Goal: Task Accomplishment & Management: Manage account settings

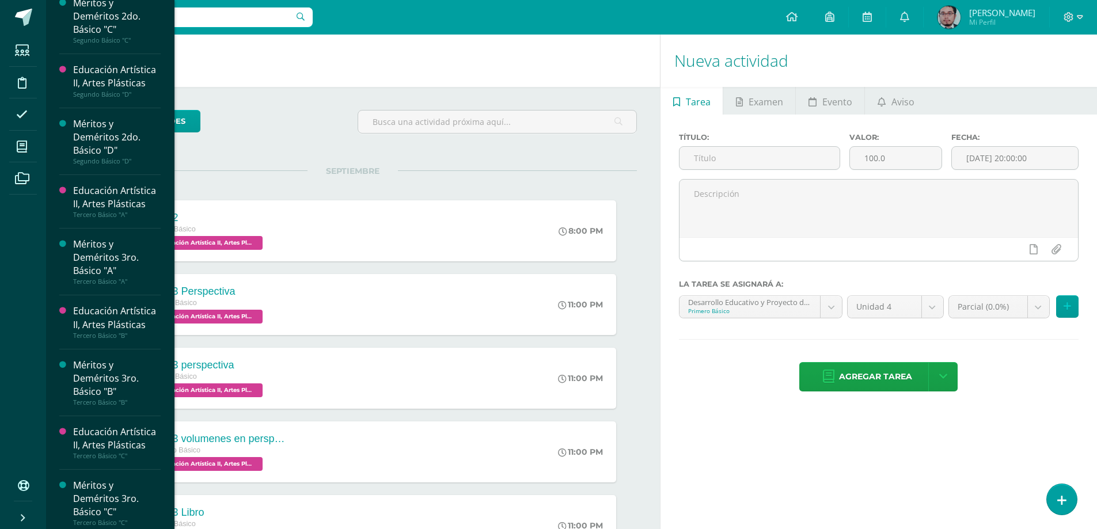
scroll to position [1099, 0]
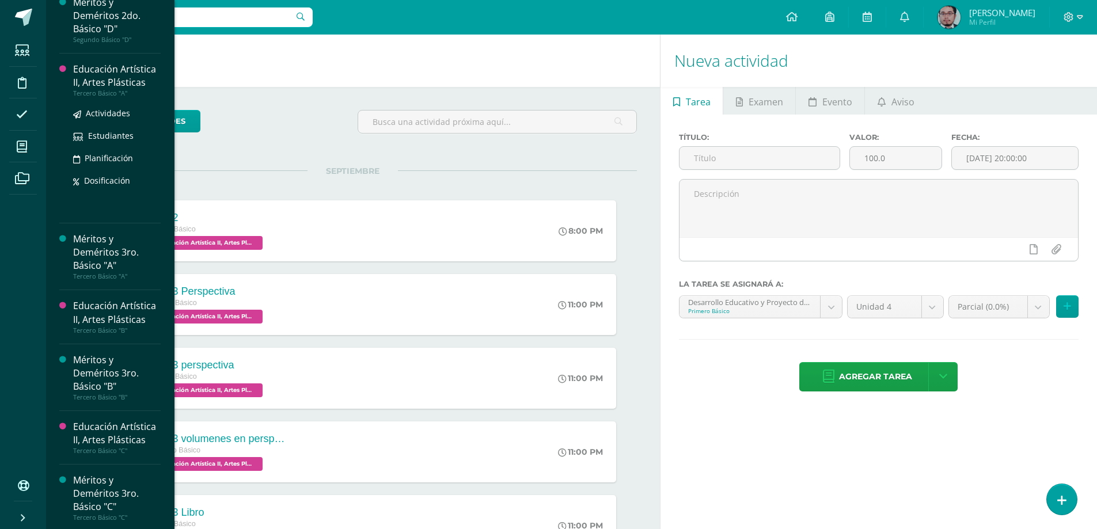
click at [96, 84] on div "Educación Artística II, Artes Plásticas" at bounding box center [117, 76] width 88 height 26
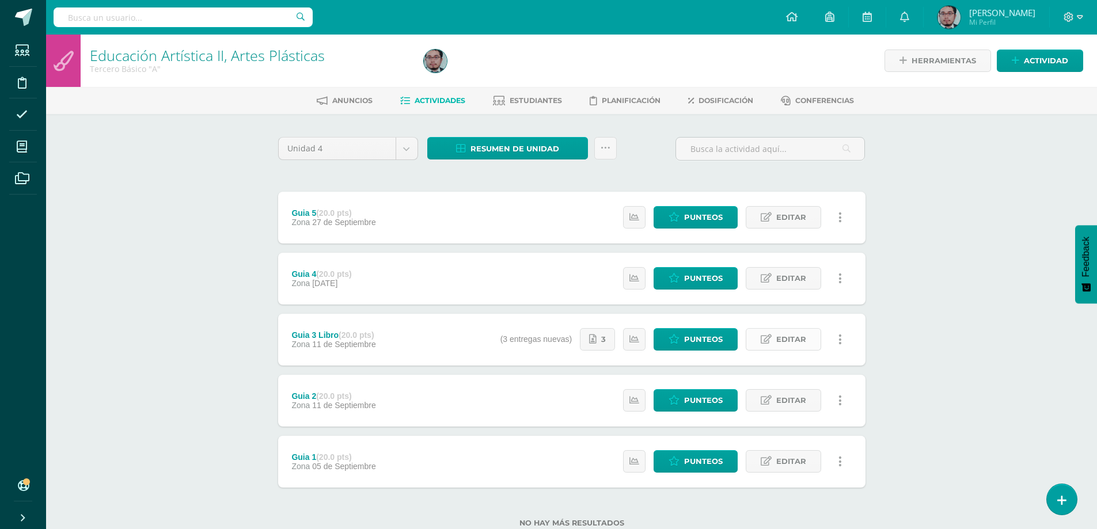
click at [801, 336] on span "Editar" at bounding box center [791, 339] width 30 height 21
click at [801, 336] on form "Guia 3 Libro (20.0 pts) Zona 11 de Septiembre Estatus de Actividad: 32 Estudian…" at bounding box center [571, 340] width 587 height 52
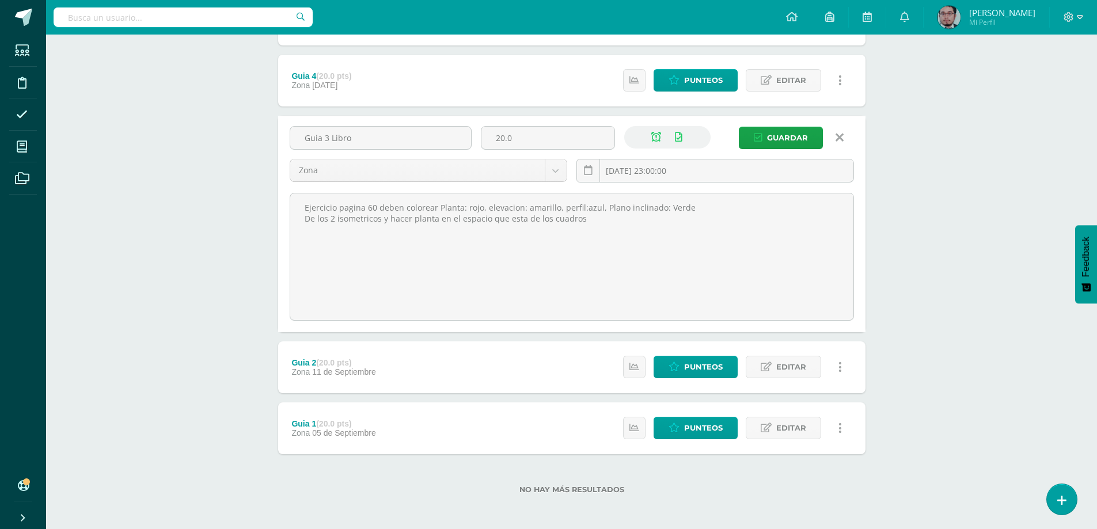
scroll to position [200, 0]
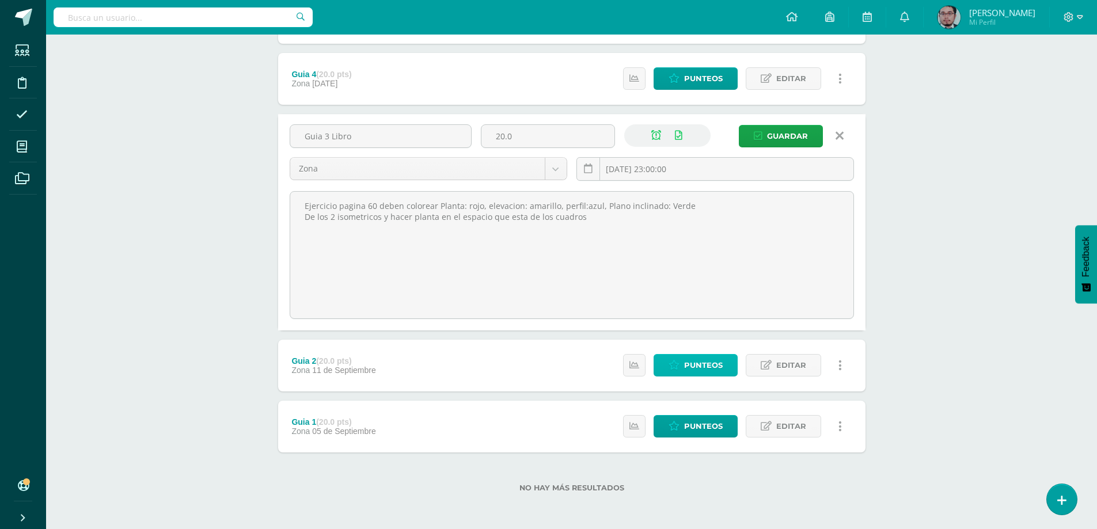
click at [696, 365] on span "Punteos" at bounding box center [703, 365] width 39 height 21
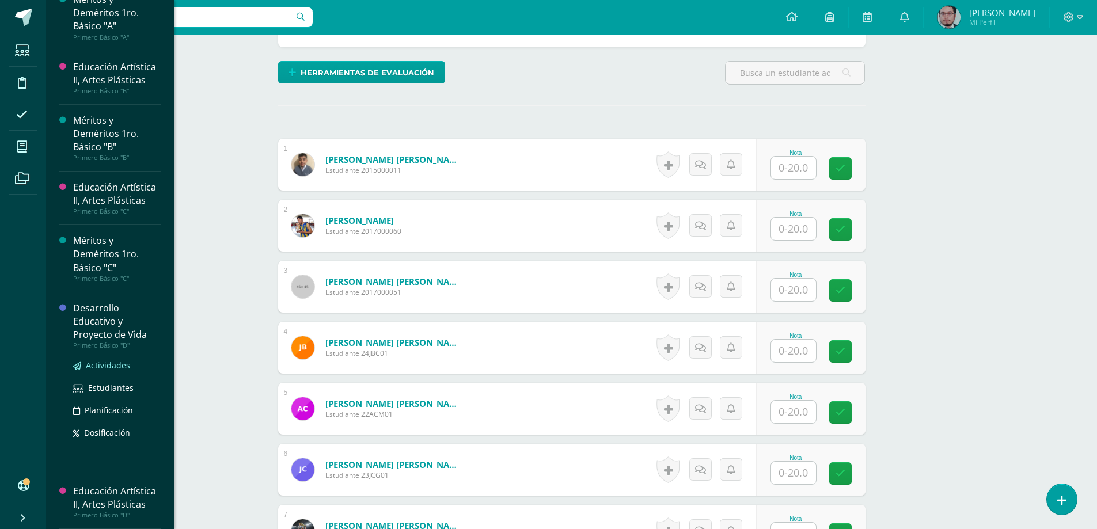
scroll to position [288, 0]
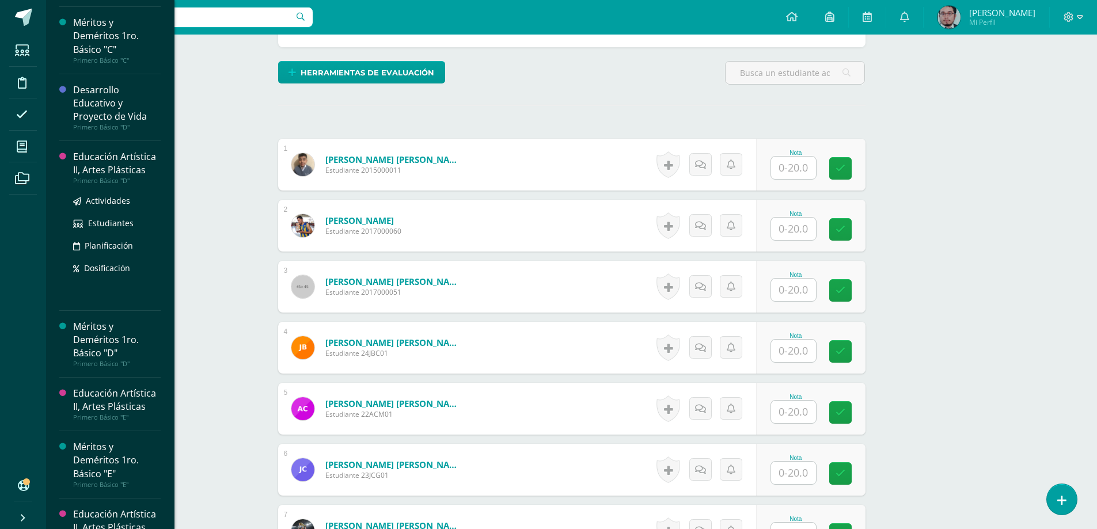
click at [89, 167] on div "Educación Artística II, Artes Plásticas" at bounding box center [117, 163] width 88 height 26
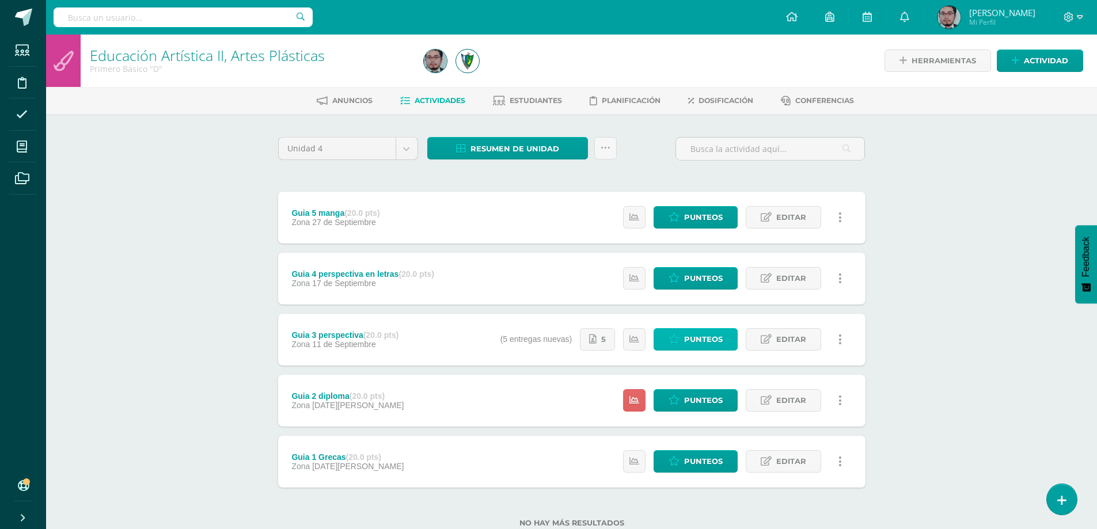
click at [691, 340] on span "Punteos" at bounding box center [703, 339] width 39 height 21
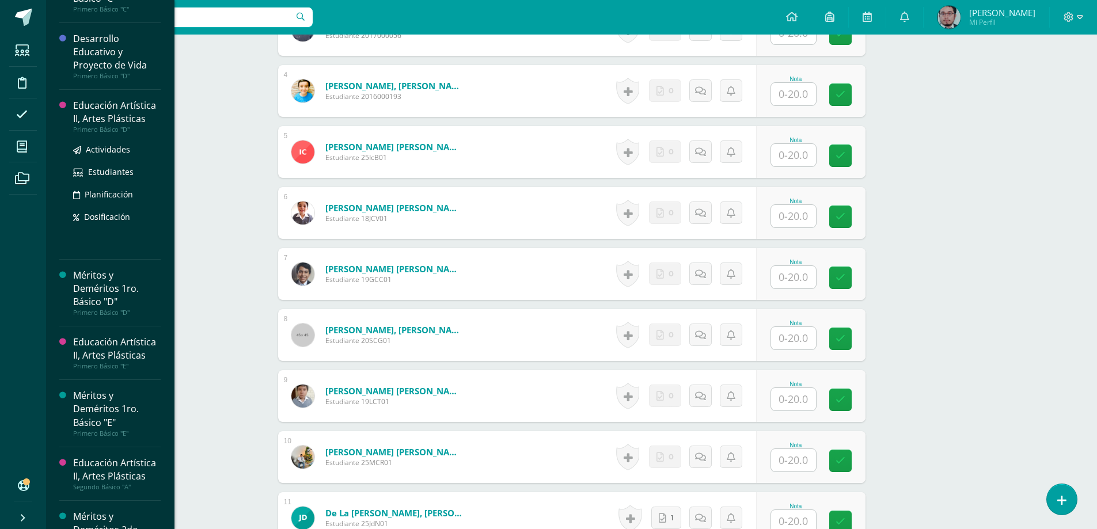
scroll to position [402, 0]
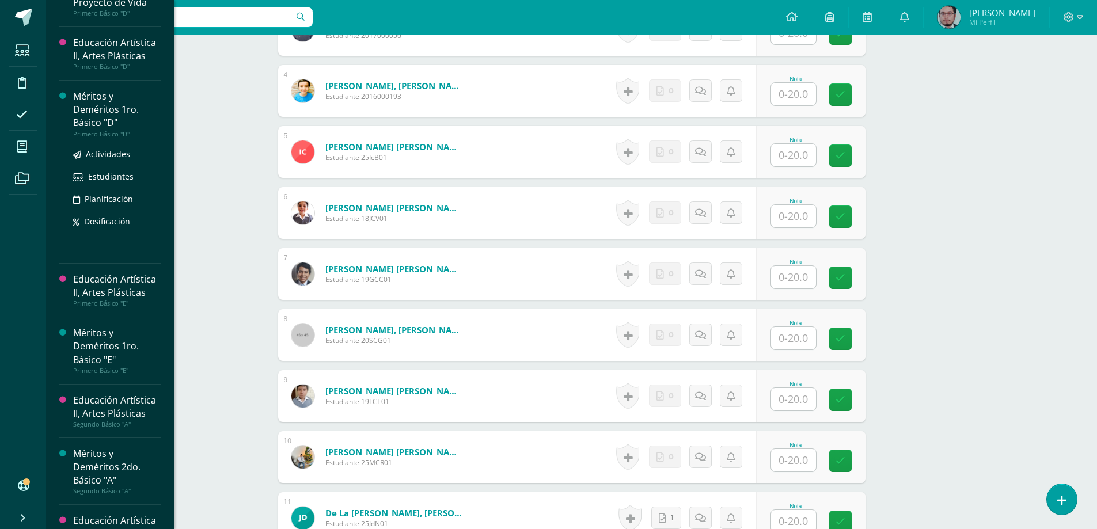
click at [96, 111] on div "Méritos y Deméritos 1ro. Básico "D"" at bounding box center [117, 110] width 88 height 40
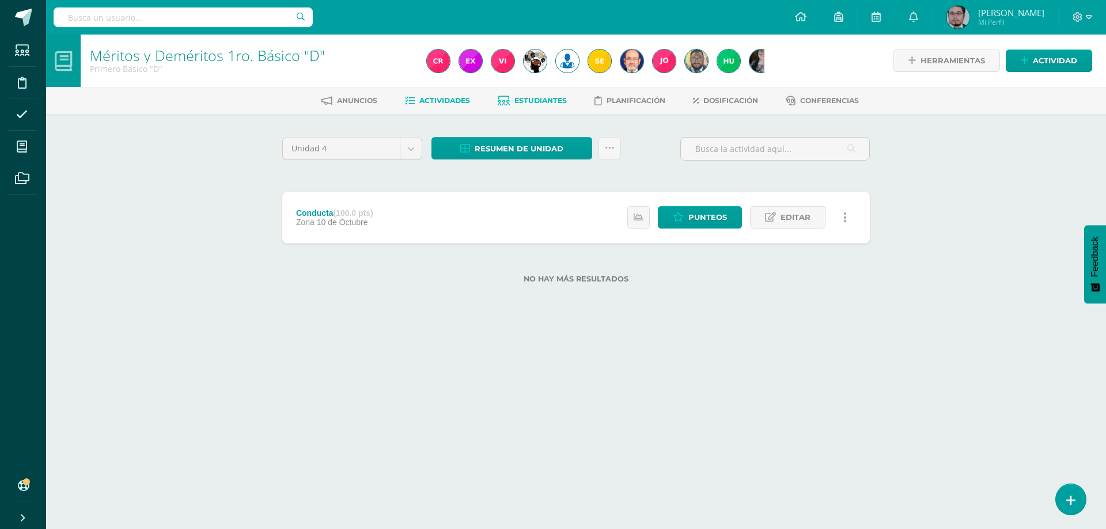
click at [546, 99] on span "Estudiantes" at bounding box center [540, 100] width 52 height 9
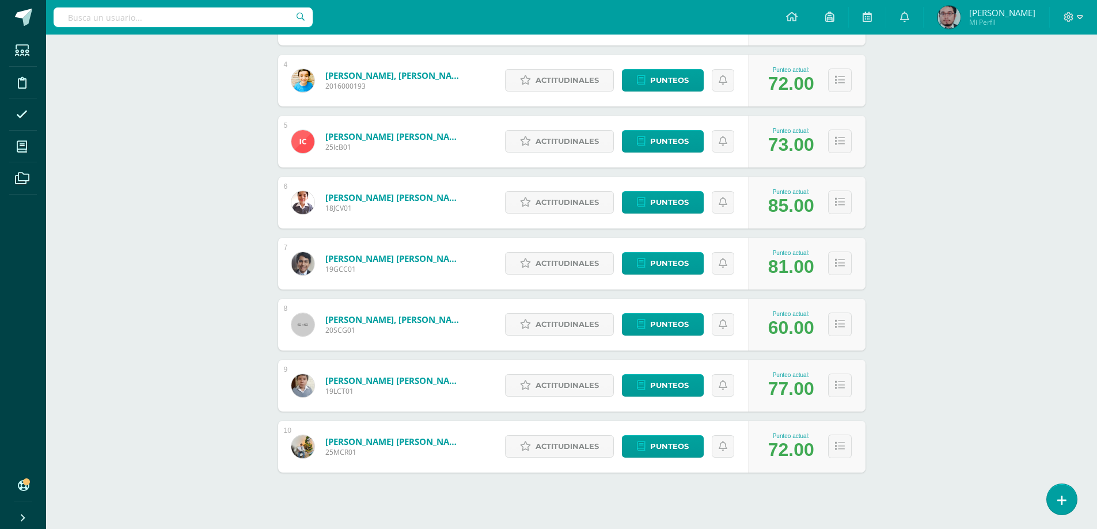
scroll to position [395, 0]
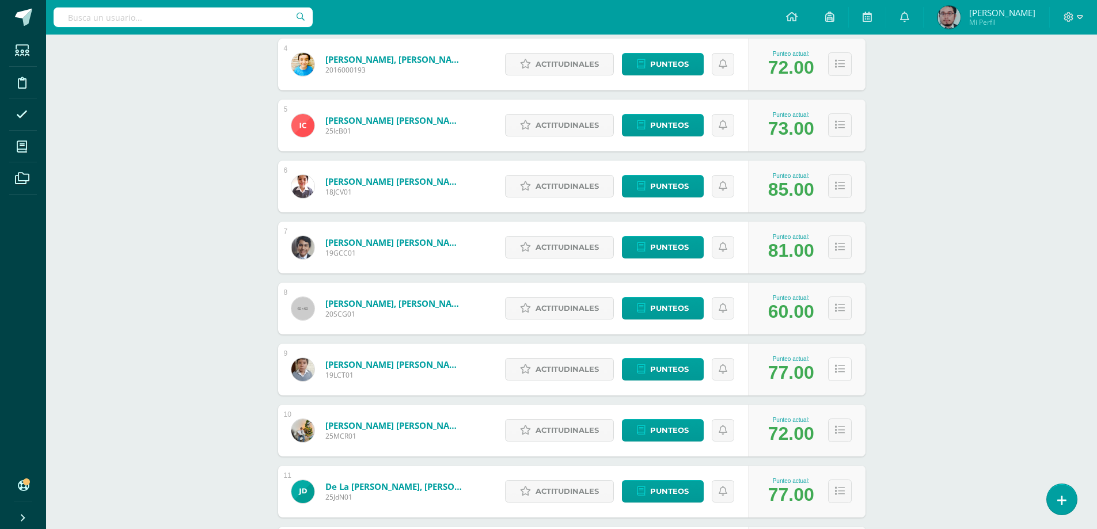
click at [840, 368] on icon at bounding box center [840, 370] width 10 height 10
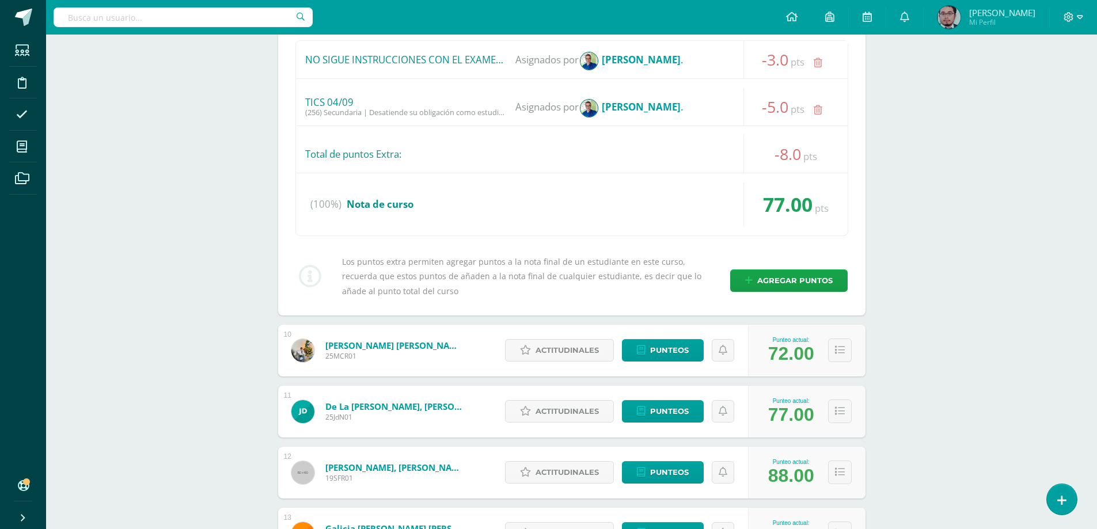
scroll to position [1086, 0]
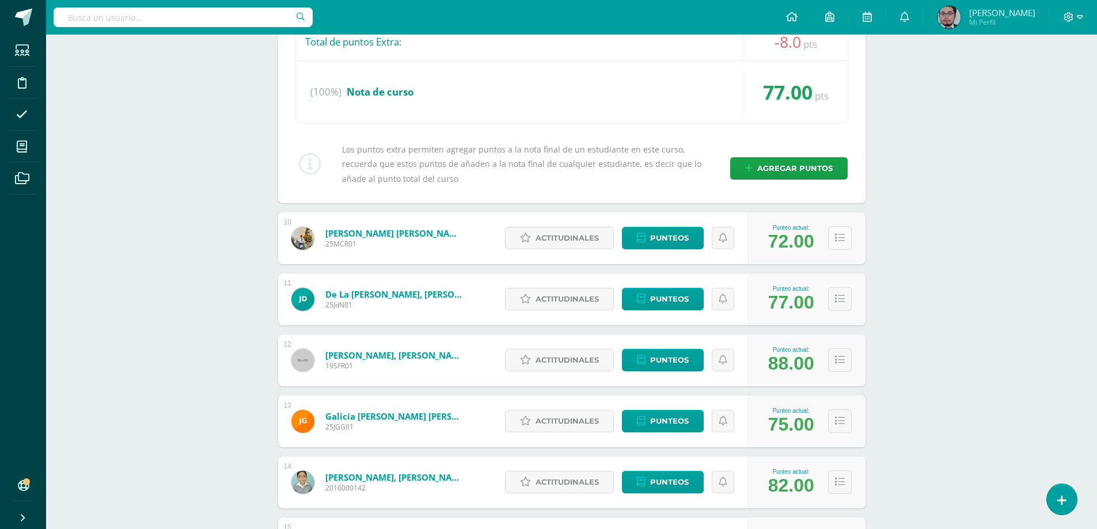
click at [844, 236] on button at bounding box center [840, 238] width 24 height 24
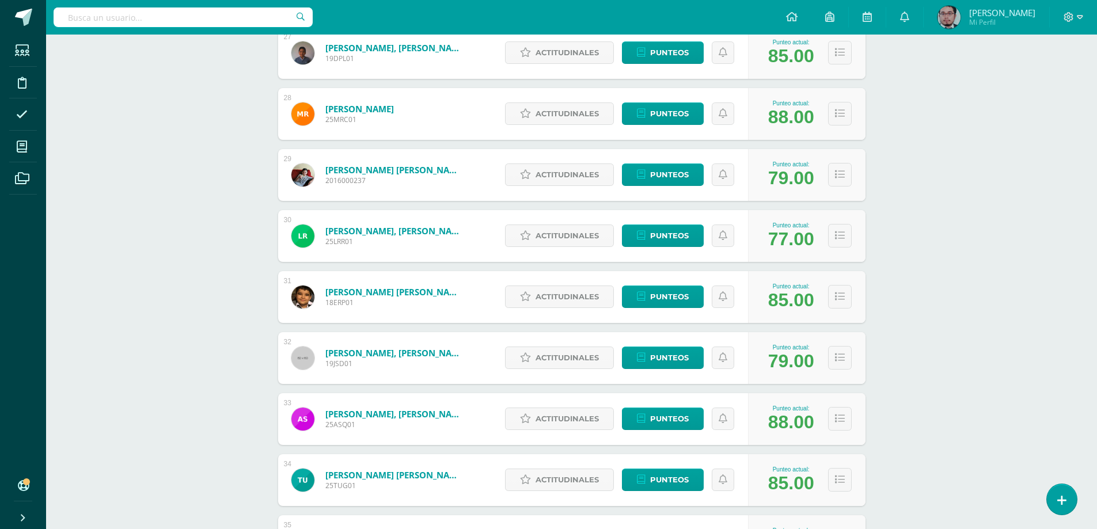
scroll to position [2902, 0]
click at [841, 237] on icon at bounding box center [840, 237] width 10 height 10
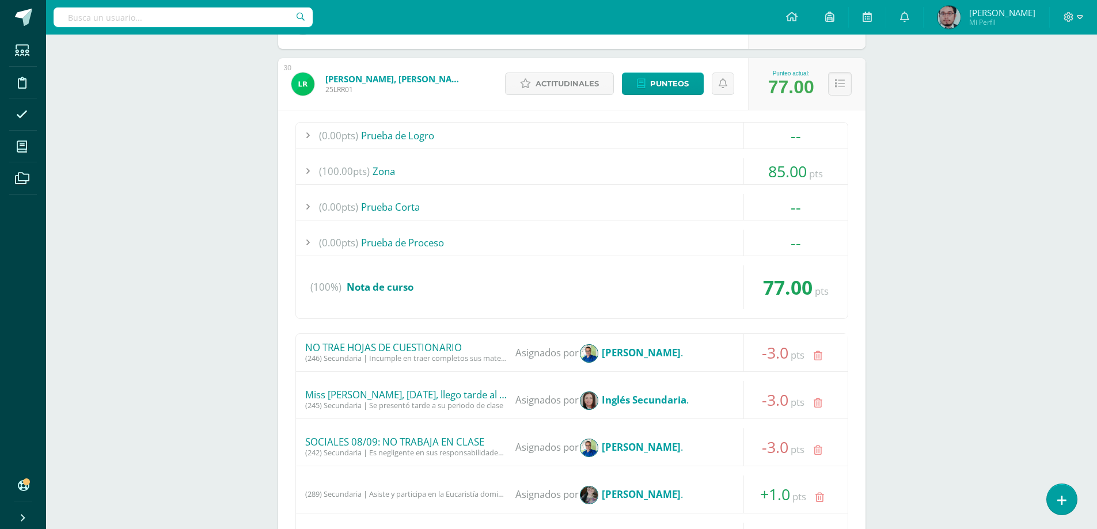
scroll to position [3075, 0]
